Goal: Find contact information: Find contact information

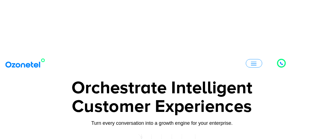
click at [253, 64] on span "button" at bounding box center [253, 63] width 5 height 4
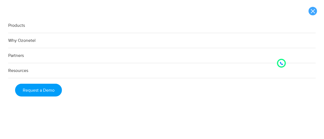
click at [313, 13] on link at bounding box center [312, 11] width 8 height 8
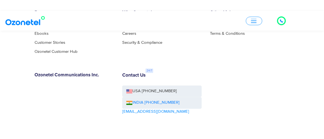
scroll to position [3199, 0]
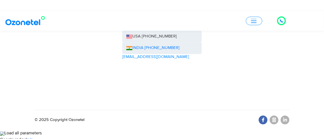
click at [263, 122] on icon at bounding box center [263, 120] width 3 height 4
drag, startPoint x: 120, startPoint y: 64, endPoint x: 164, endPoint y: 69, distance: 43.8
click at [164, 69] on div "Contact Us USA [PHONE_NUMBER] INDIA [PHONE_NUMBER] [EMAIL_ADDRESS][DOMAIN_NAME]" at bounding box center [162, 54] width 88 height 73
copy link "[EMAIL_ADDRESS][DOMAIN_NAME]"
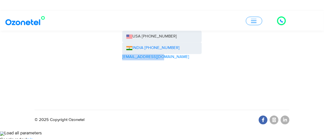
click at [261, 125] on link at bounding box center [263, 120] width 9 height 9
drag, startPoint x: 139, startPoint y: 52, endPoint x: 255, endPoint y: 74, distance: 117.6
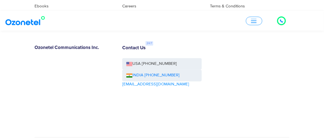
drag, startPoint x: 119, startPoint y: 58, endPoint x: 178, endPoint y: 73, distance: 60.6
click at [178, 73] on div "Contact Us USA [PHONE_NUMBER] INDIA [PHONE_NUMBER] [EMAIL_ADDRESS][DOMAIN_NAME]" at bounding box center [162, 81] width 88 height 73
copy div "Contact Us [GEOGRAPHIC_DATA] [PHONE_NUMBER]"
click at [204, 58] on div "Contact Us USA [PHONE_NUMBER] INDIA [PHONE_NUMBER] [EMAIL_ADDRESS][DOMAIN_NAME]" at bounding box center [162, 81] width 88 height 73
click at [261, 52] on div "Products Call Center Solution Business Phone System HIPAA Compliant Call Center…" at bounding box center [161, 20] width 263 height 236
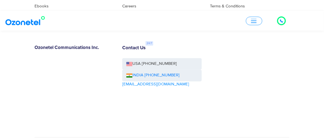
drag, startPoint x: 122, startPoint y: 55, endPoint x: 178, endPoint y: 86, distance: 64.1
click at [178, 86] on div "Contact Us USA [PHONE_NUMBER] INDIA [PHONE_NUMBER] [EMAIL_ADDRESS][DOMAIN_NAME]" at bounding box center [162, 81] width 88 height 73
copy div "Contact Us [GEOGRAPHIC_DATA] [PHONE_NUMBER] [GEOGRAPHIC_DATA] [PHONE_NUMBER]"
